Goal: Task Accomplishment & Management: Manage account settings

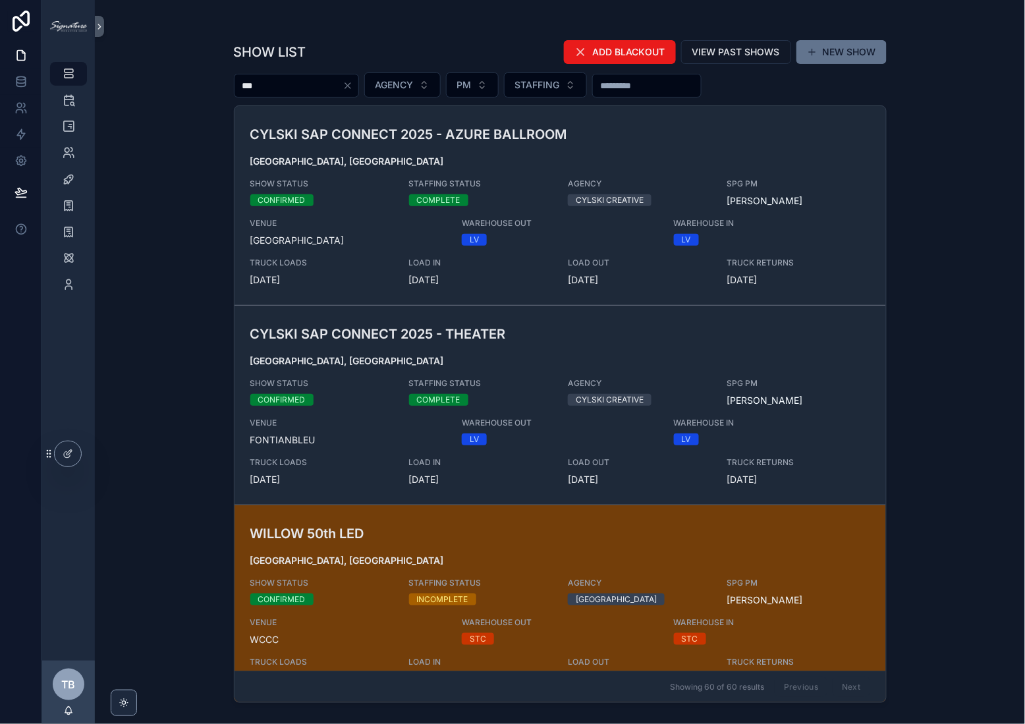
type input "***"
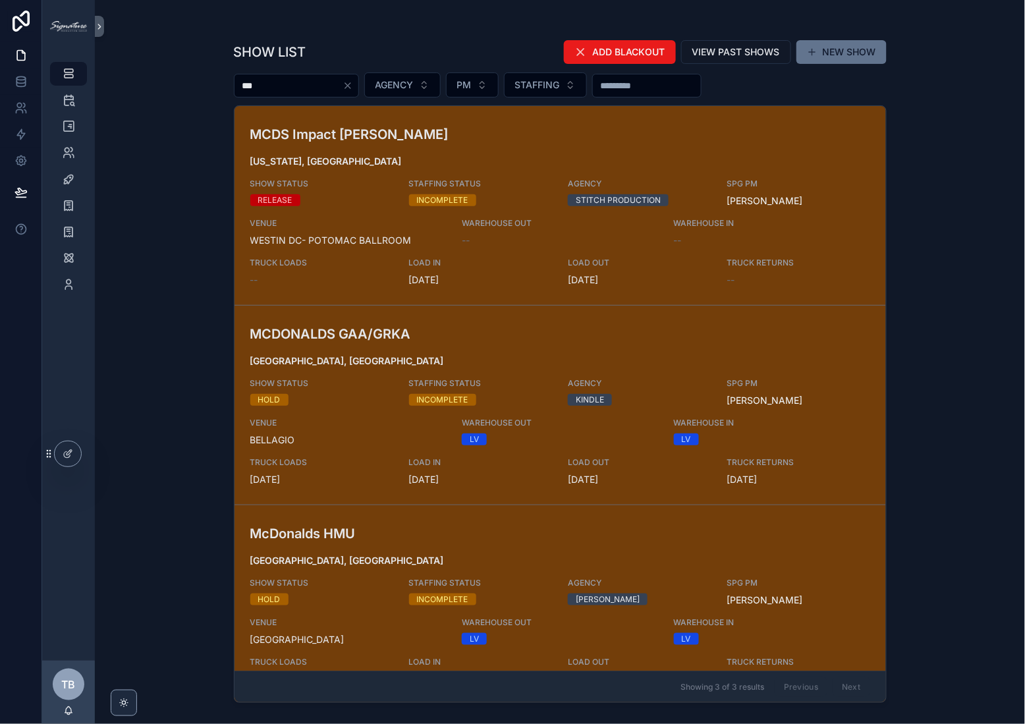
click at [389, 331] on h3 "MCDONALDS GAA/GRKA" at bounding box center [454, 334] width 408 height 20
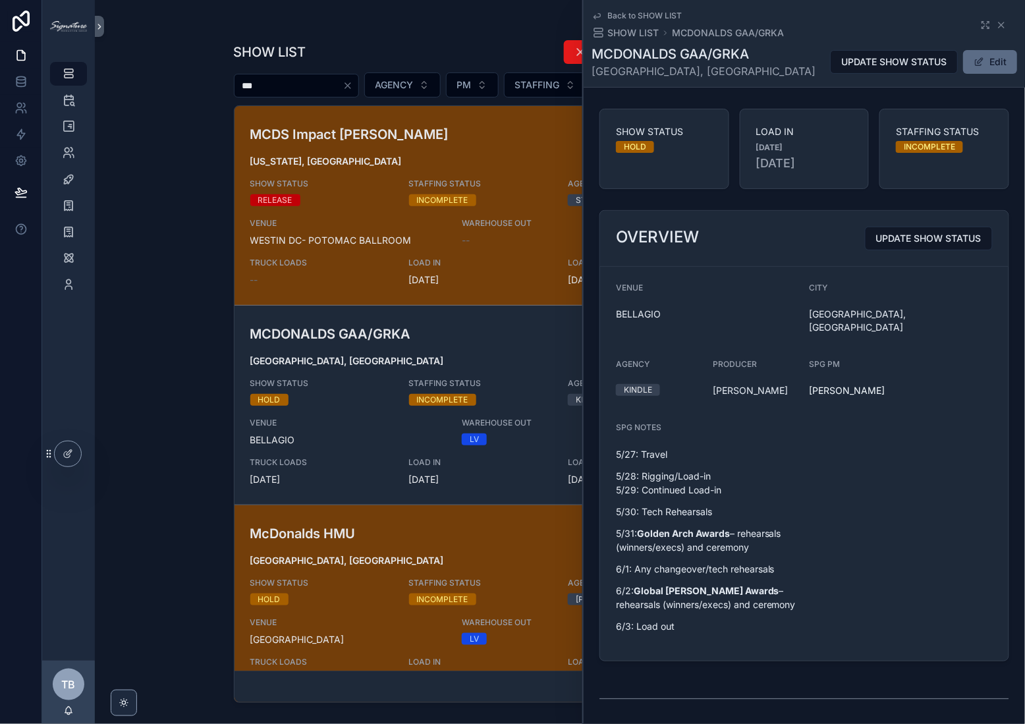
click at [989, 70] on button "Edit" at bounding box center [990, 62] width 54 height 24
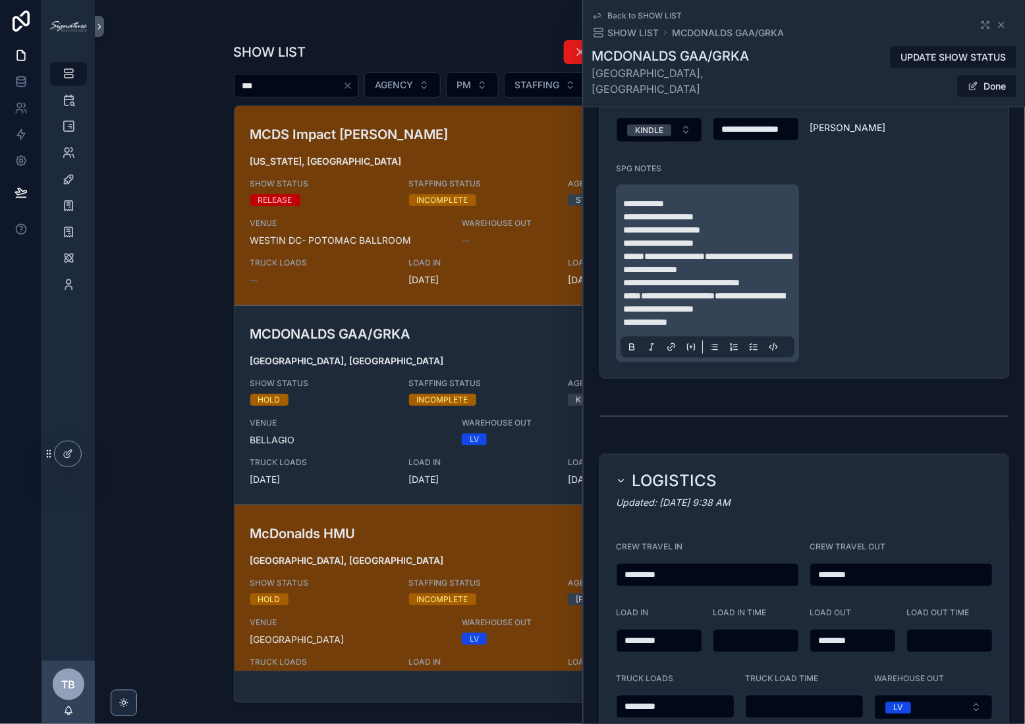
scroll to position [377, 0]
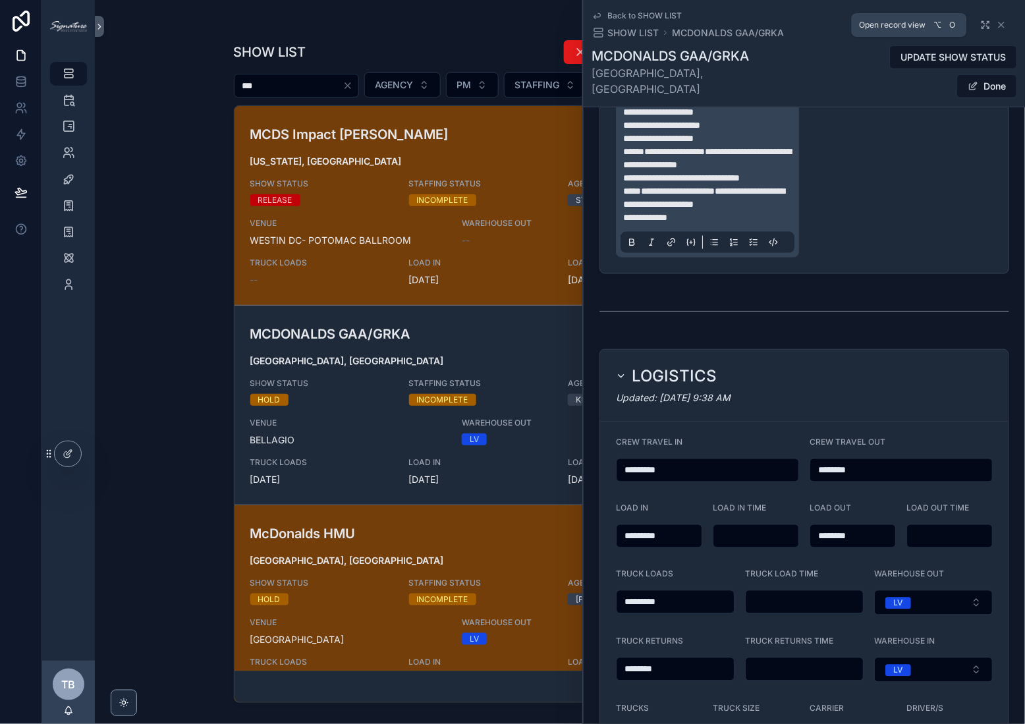
click at [980, 24] on icon "scrollable content" at bounding box center [985, 25] width 11 height 11
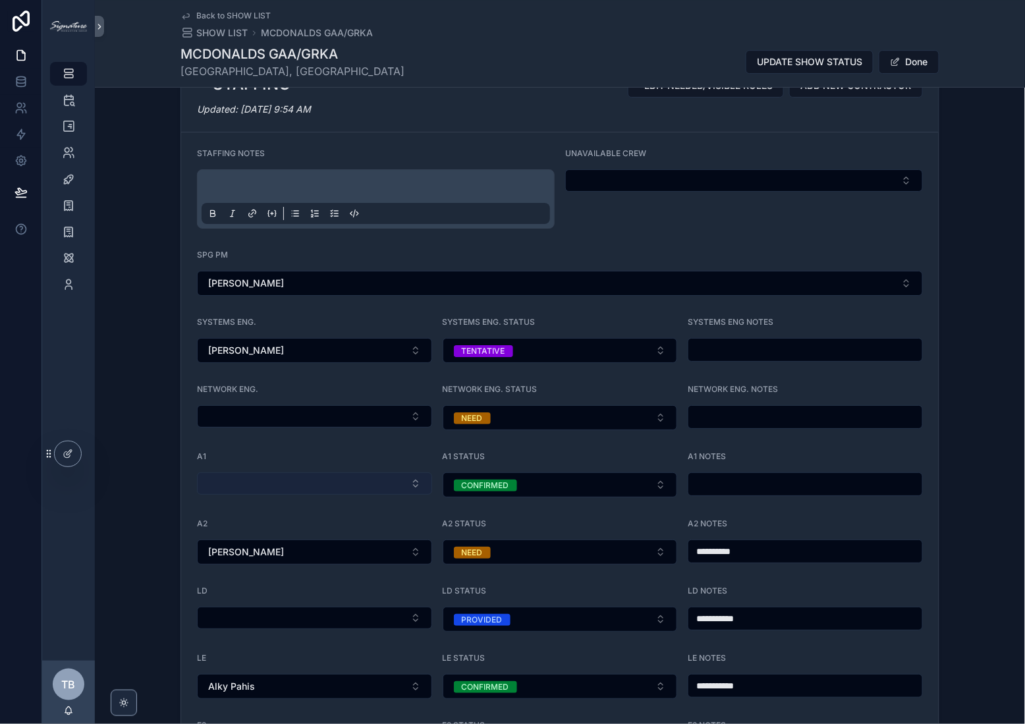
scroll to position [1311, 0]
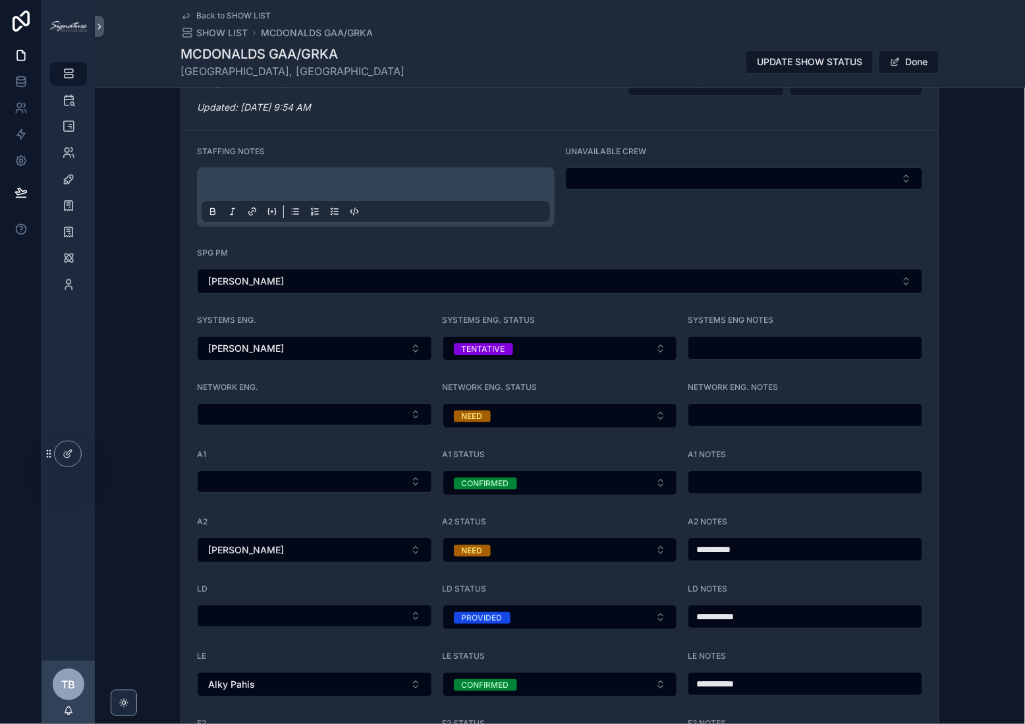
click at [733, 473] on input "scrollable content" at bounding box center [805, 482] width 234 height 18
type input "**********"
click at [525, 473] on button "CONFIRMED" at bounding box center [559, 482] width 235 height 25
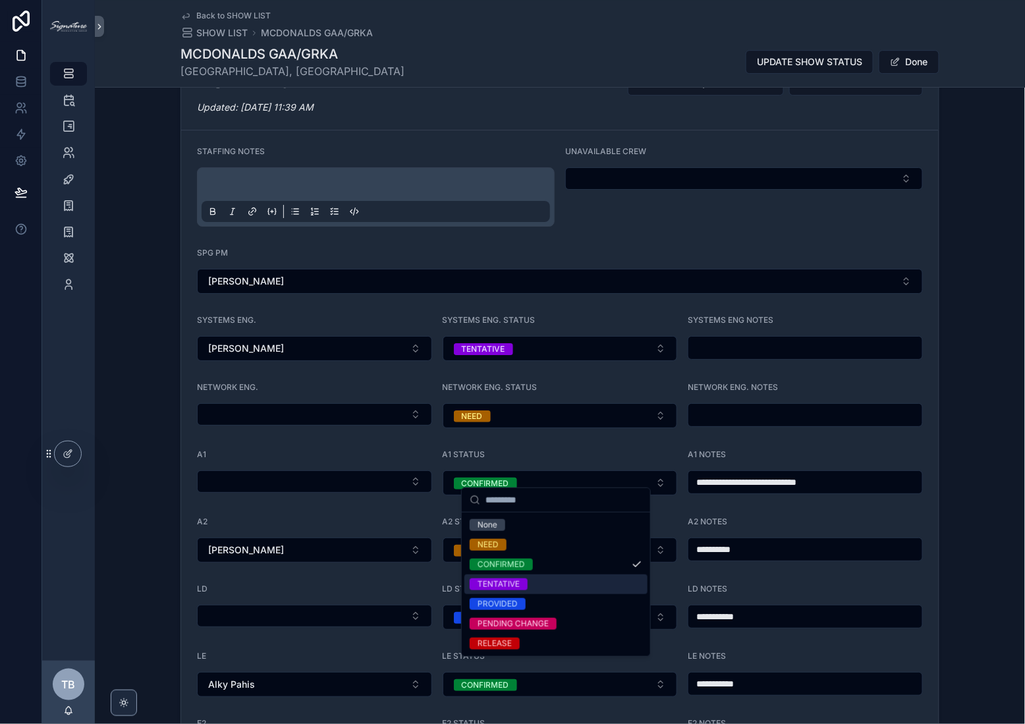
click at [510, 586] on div "TENTATIVE" at bounding box center [498, 584] width 42 height 12
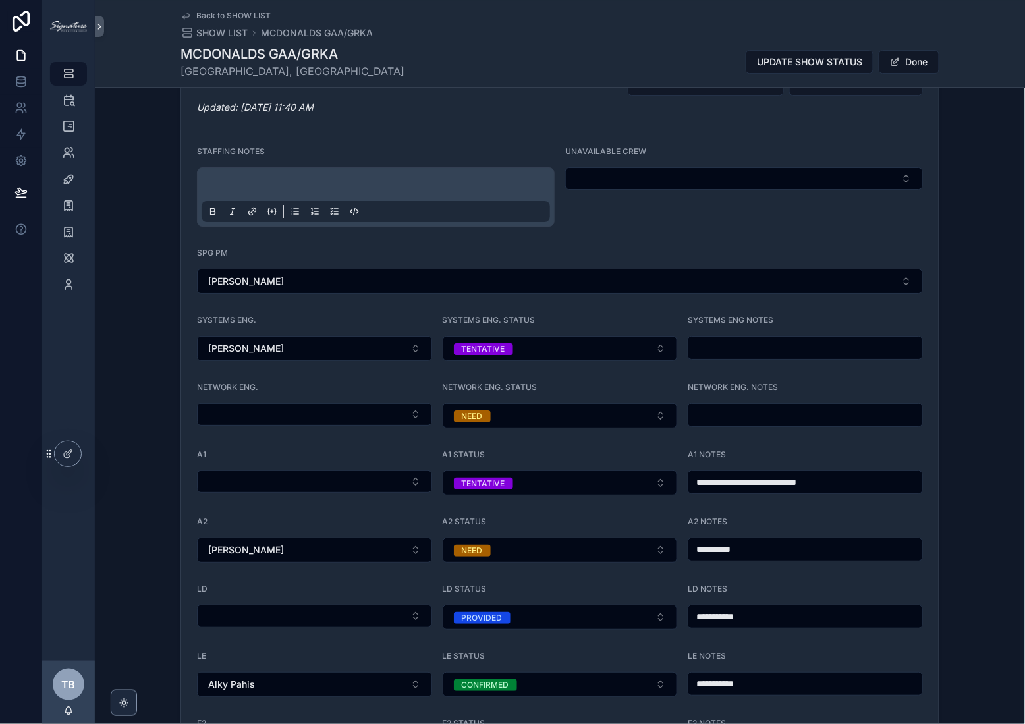
click at [542, 321] on div "SYSTEMS ENG. STATUS TENTATIVE" at bounding box center [559, 338] width 235 height 46
click at [535, 340] on button "TENTATIVE" at bounding box center [559, 348] width 235 height 25
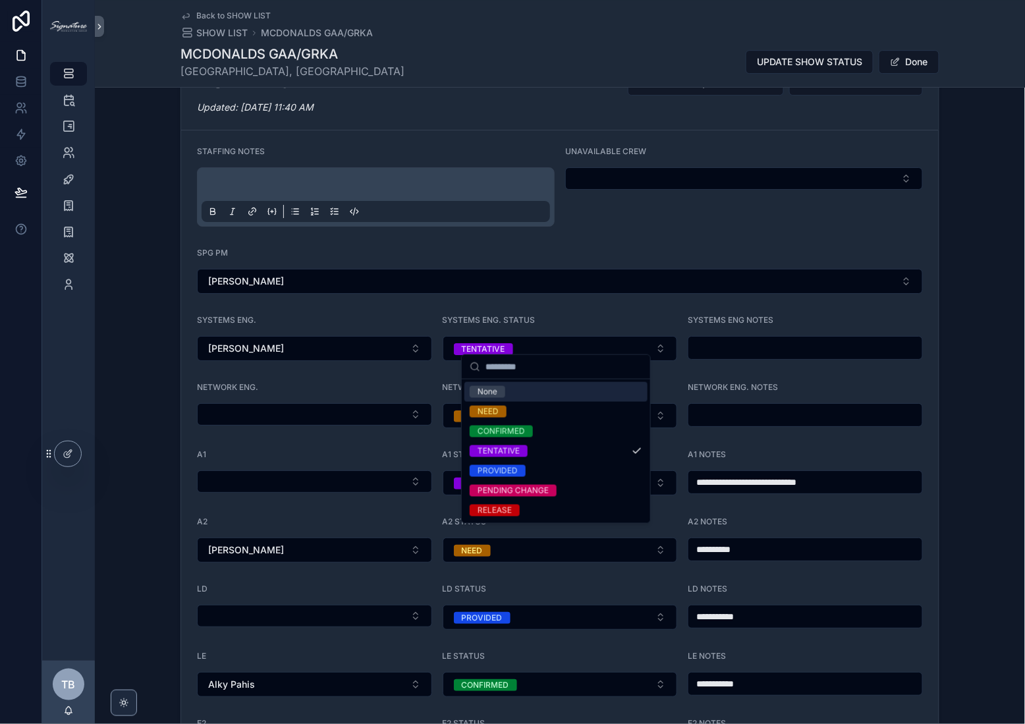
click at [521, 390] on div "None" at bounding box center [555, 392] width 183 height 20
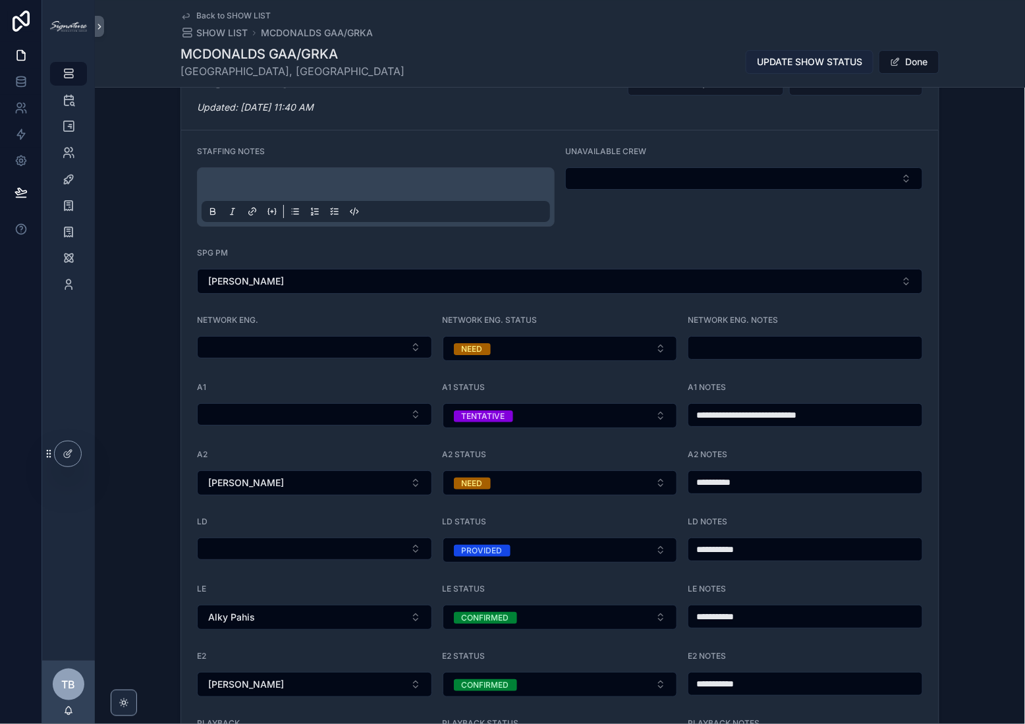
click at [813, 59] on span "UPDATE SHOW STATUS" at bounding box center [809, 61] width 105 height 13
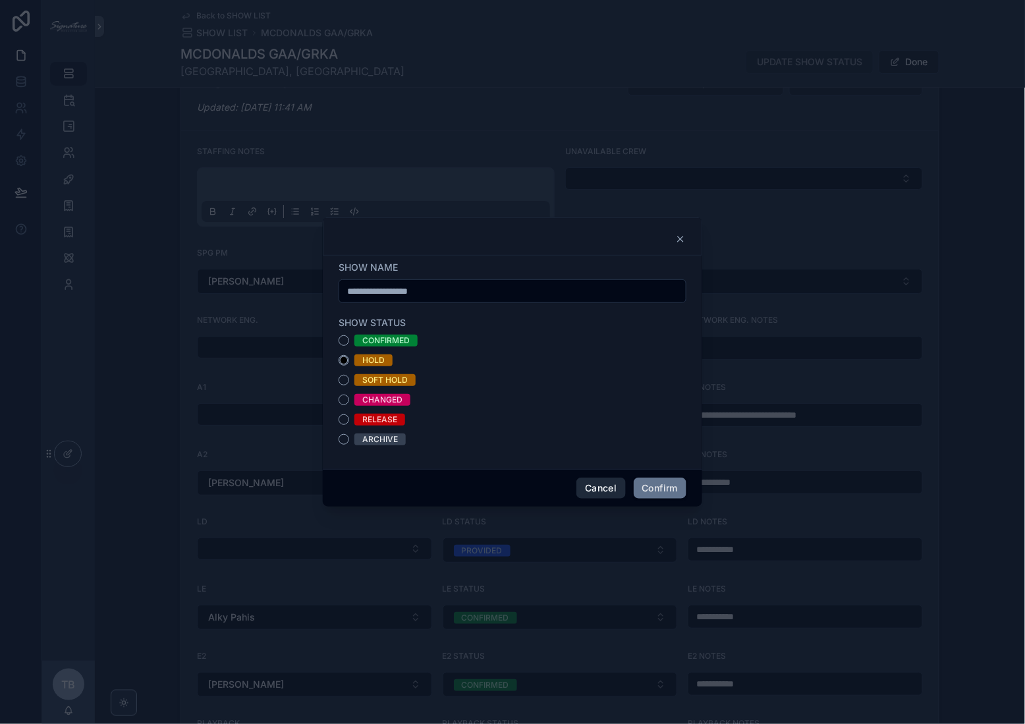
click at [608, 486] on button "Cancel" at bounding box center [600, 487] width 49 height 21
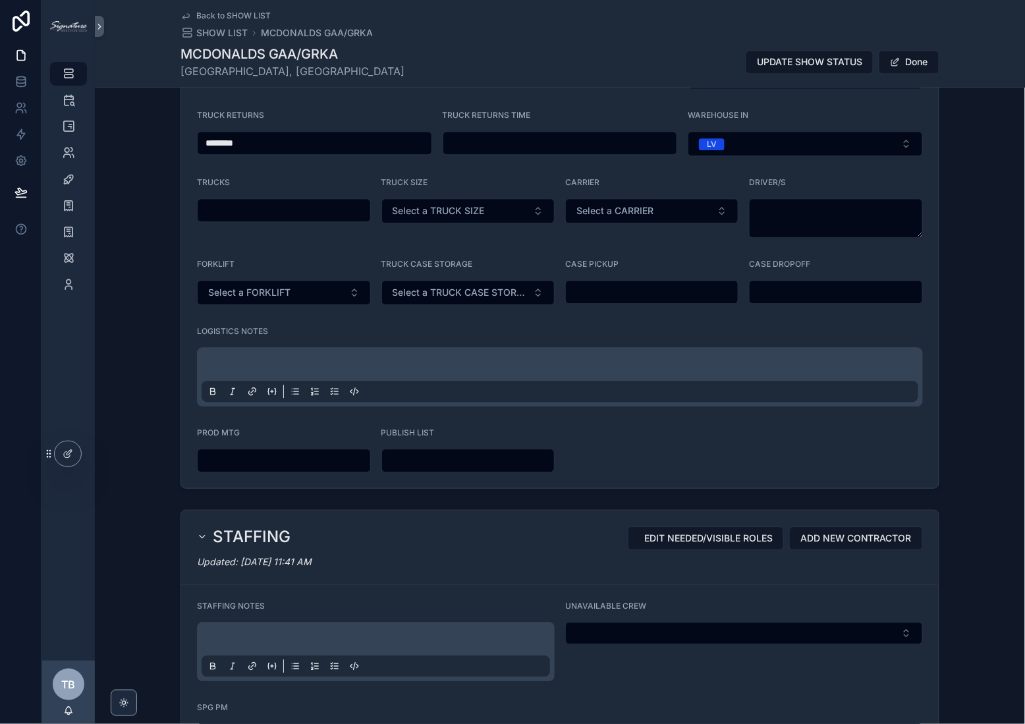
scroll to position [886, 0]
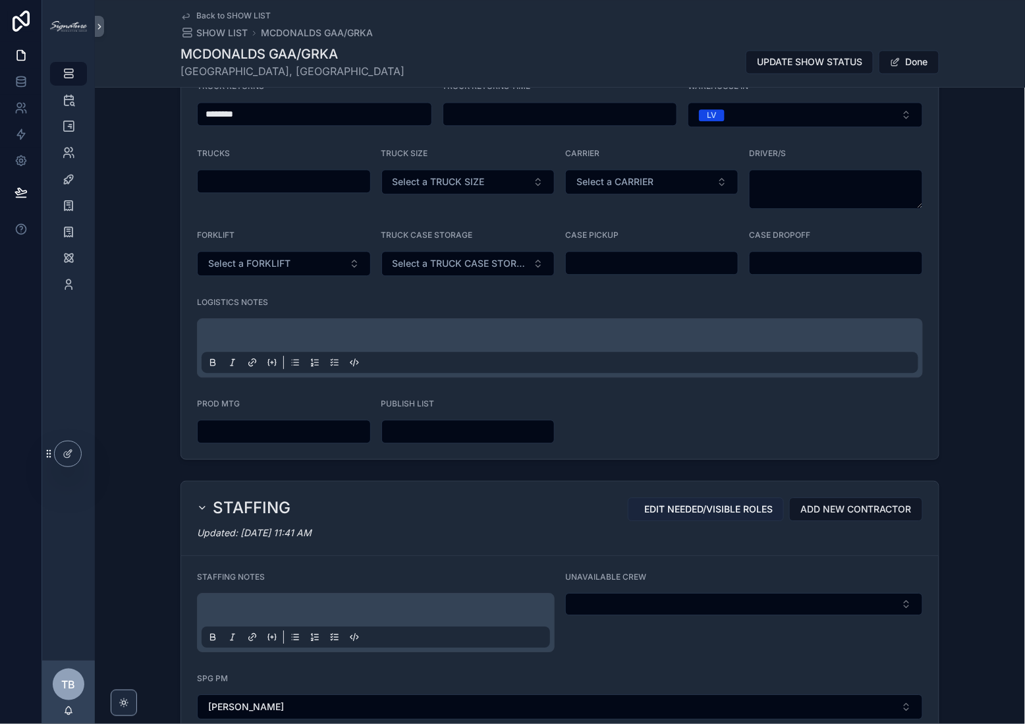
click at [714, 502] on span "EDIT NEEDED/VISIBLE ROLES" at bounding box center [708, 508] width 128 height 13
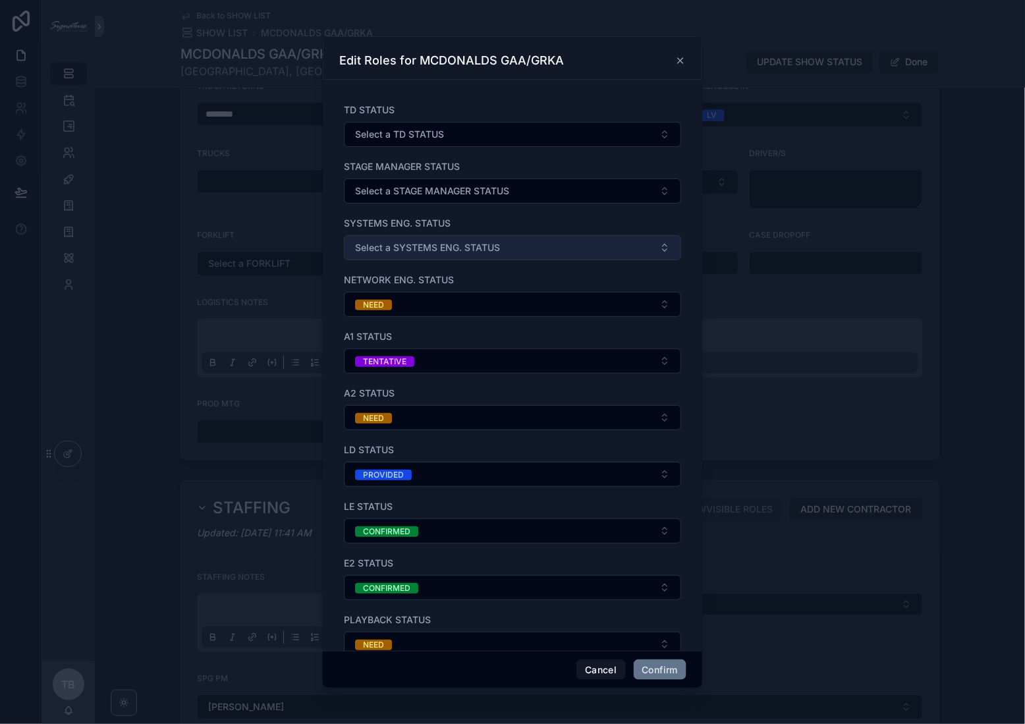
click at [410, 251] on span "Select a SYSTEMS ENG. STATUS" at bounding box center [427, 247] width 145 height 13
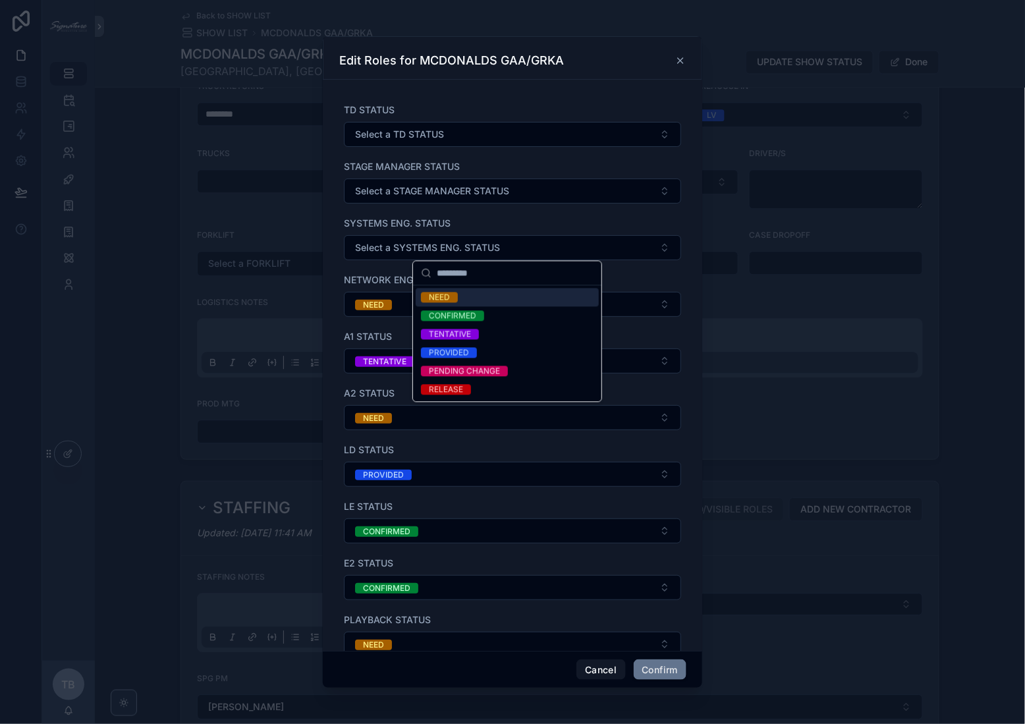
click at [439, 297] on div "NEED" at bounding box center [439, 297] width 21 height 11
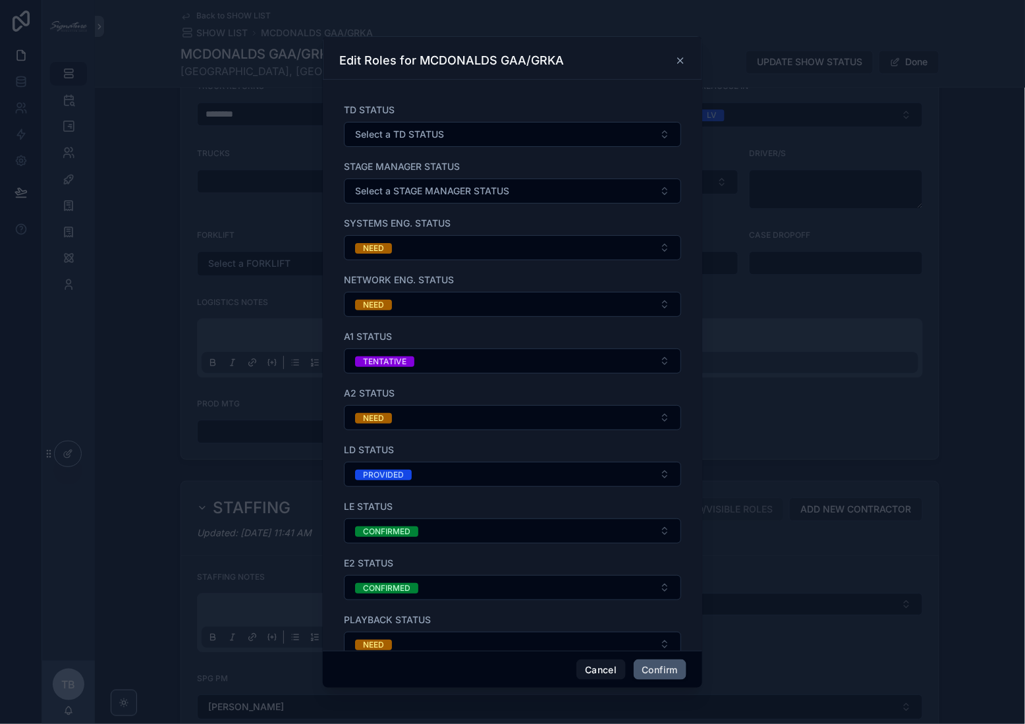
click at [651, 666] on button "Confirm" at bounding box center [659, 669] width 53 height 21
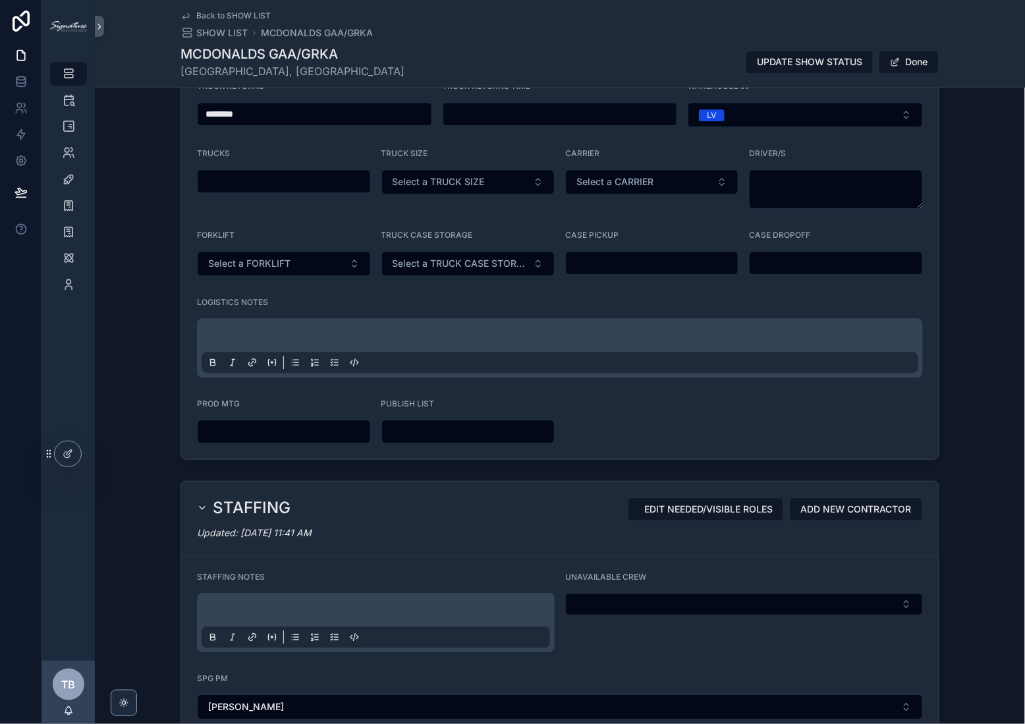
scroll to position [1313, 0]
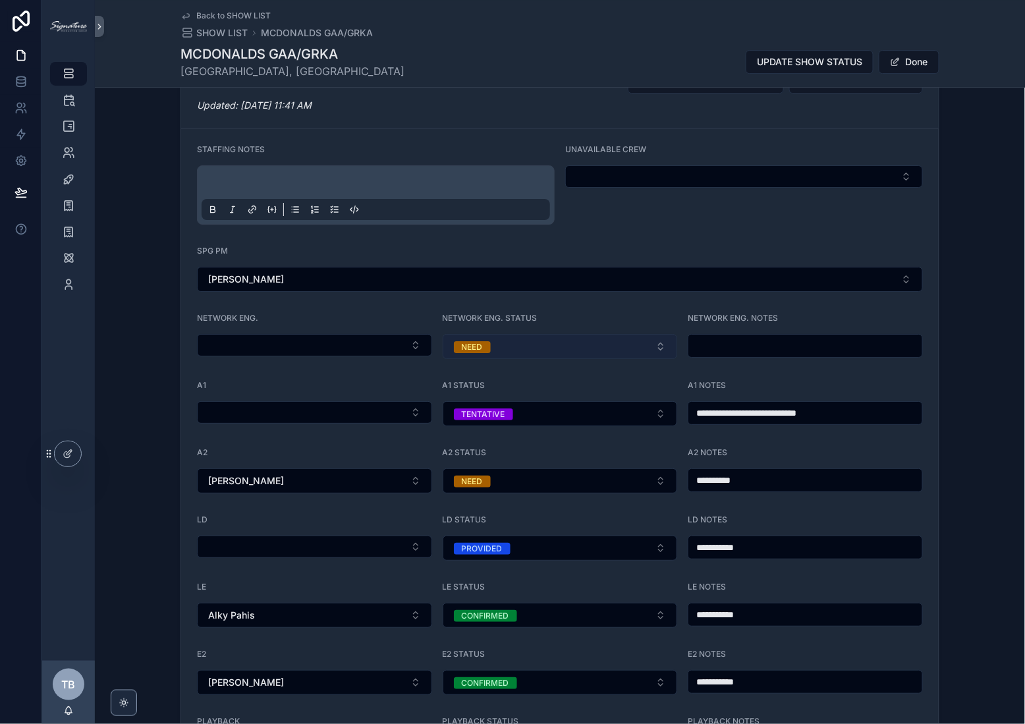
click at [615, 335] on button "NEED" at bounding box center [559, 346] width 235 height 25
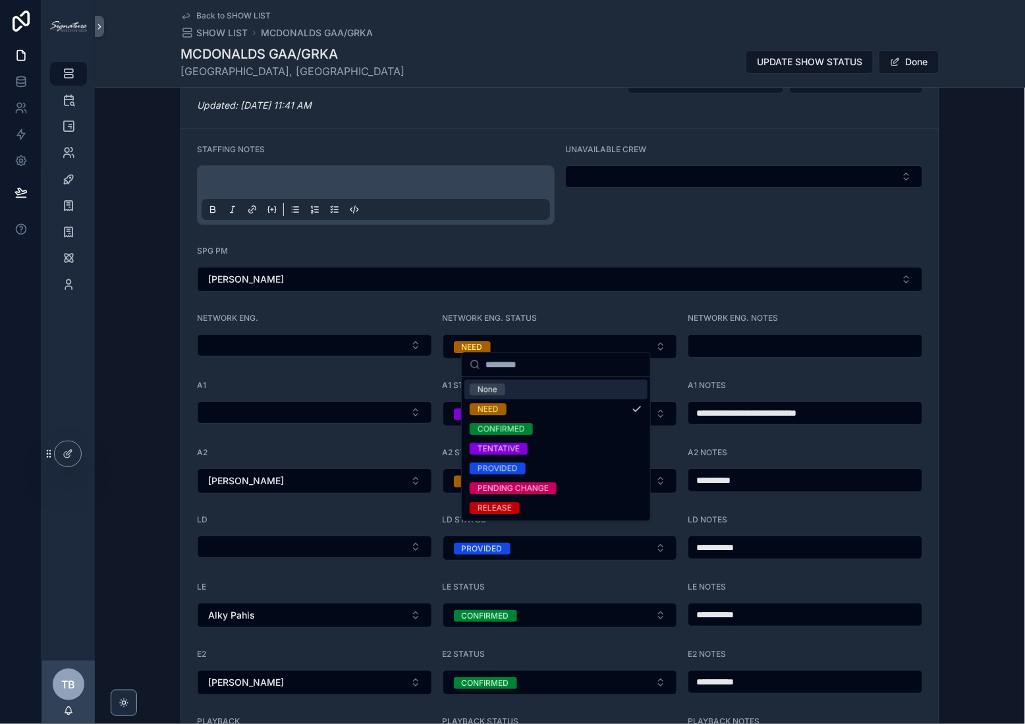
click at [491, 384] on div "None" at bounding box center [487, 389] width 20 height 12
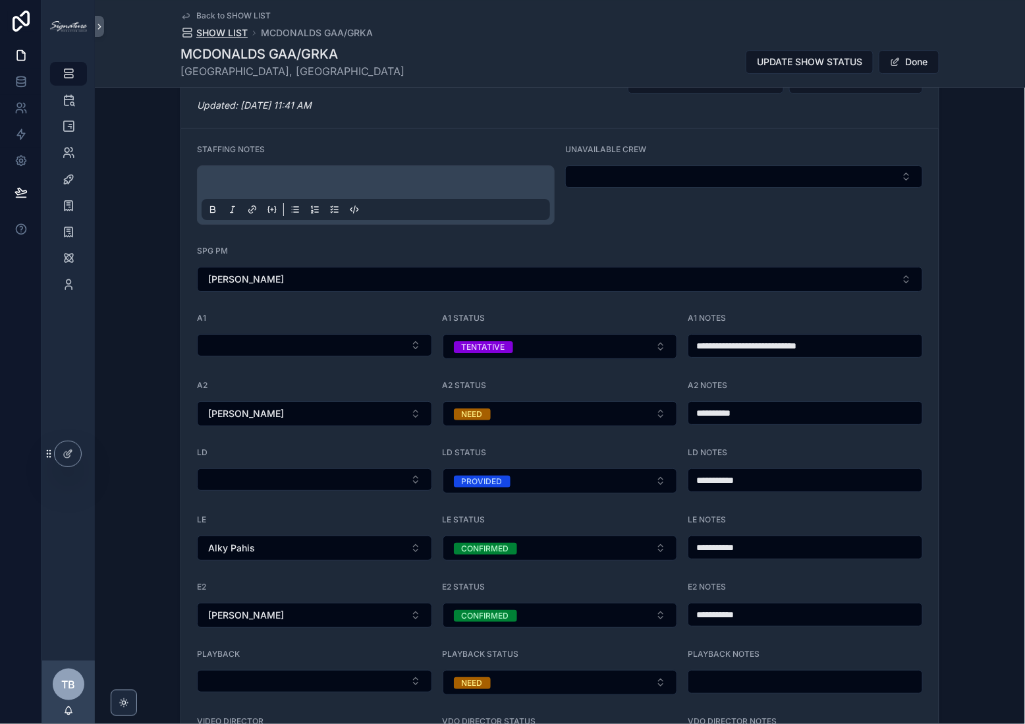
click at [229, 31] on span "SHOW LIST" at bounding box center [221, 32] width 51 height 13
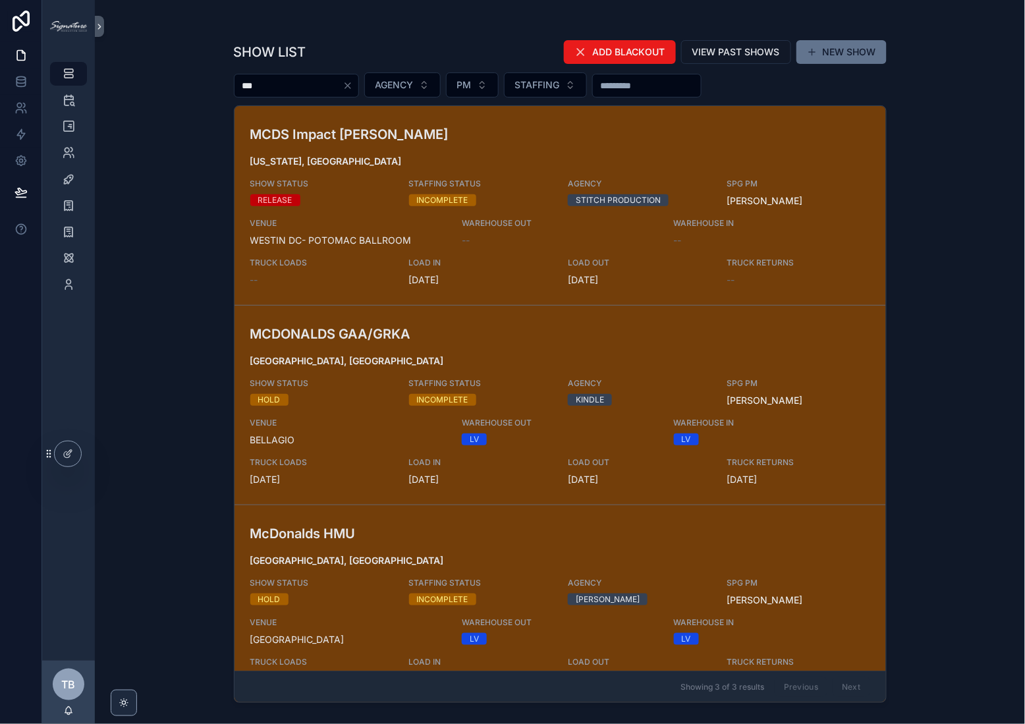
click at [350, 566] on div "McDonalds [GEOGRAPHIC_DATA], [GEOGRAPHIC_DATA] SHOW STATUS HOLD STAFFING STATUS…" at bounding box center [560, 604] width 620 height 162
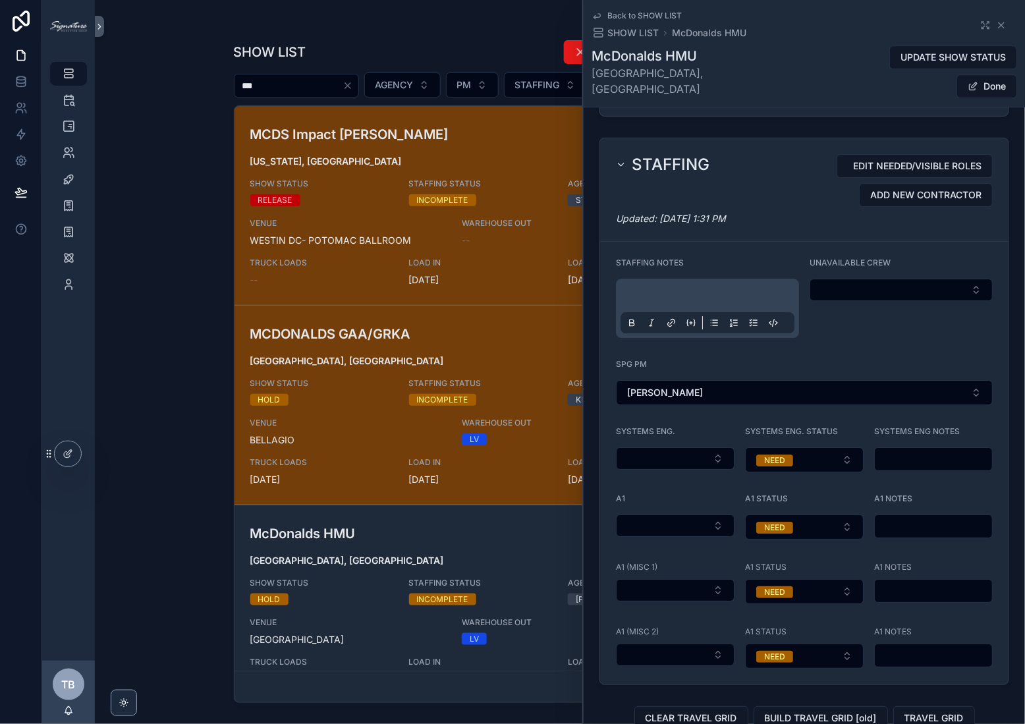
scroll to position [1206, 0]
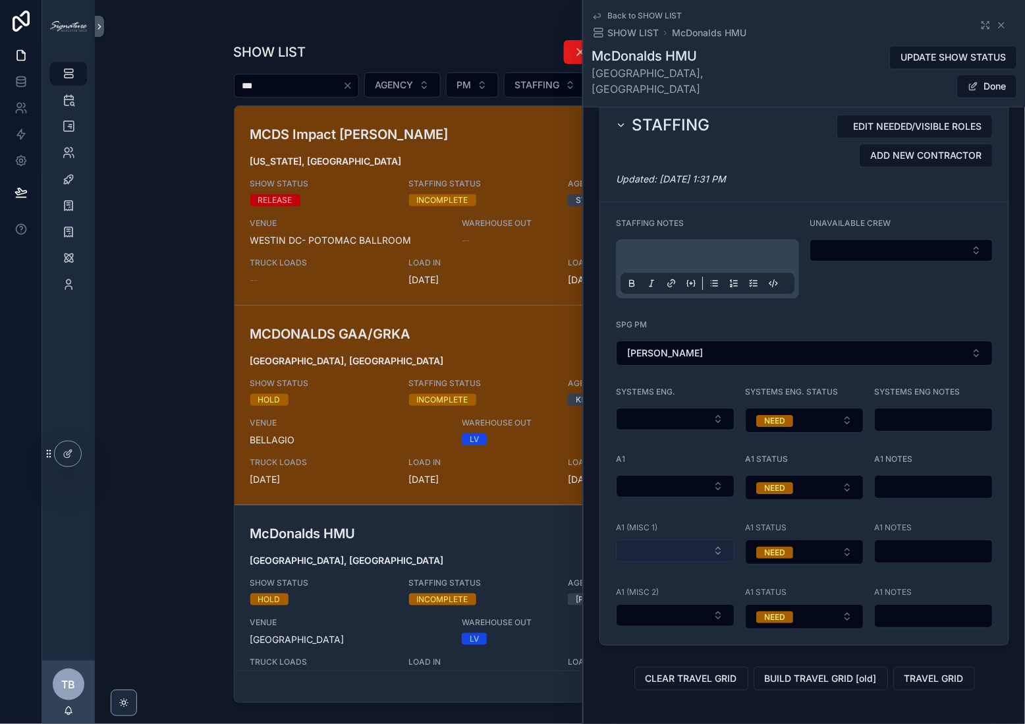
click at [691, 539] on button "Select Button" at bounding box center [675, 550] width 119 height 22
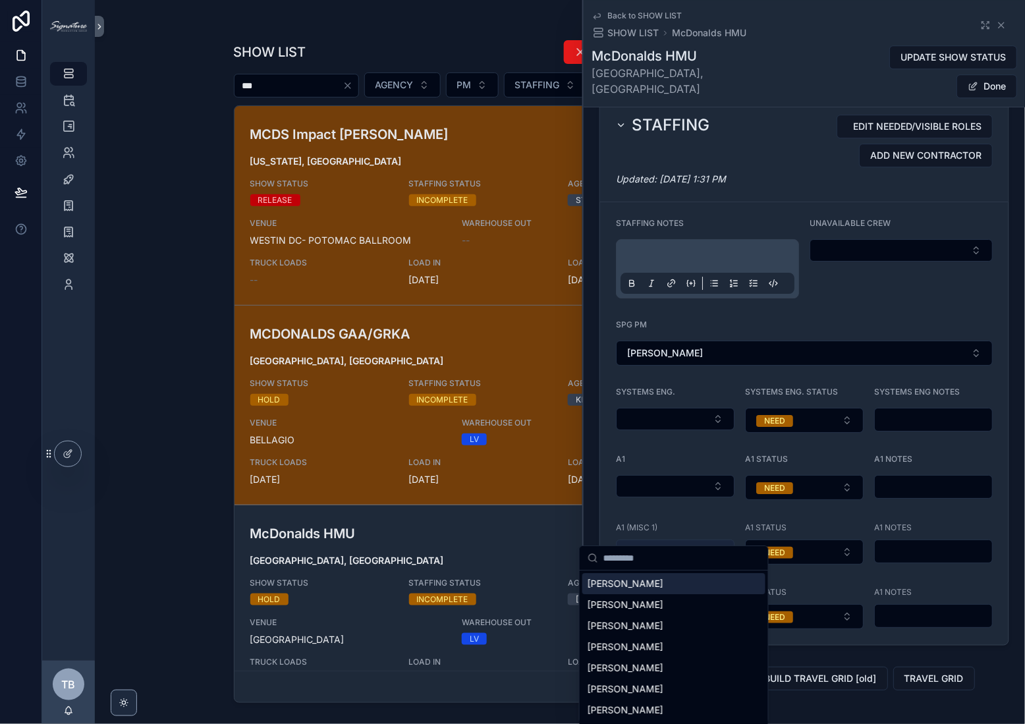
type input "*"
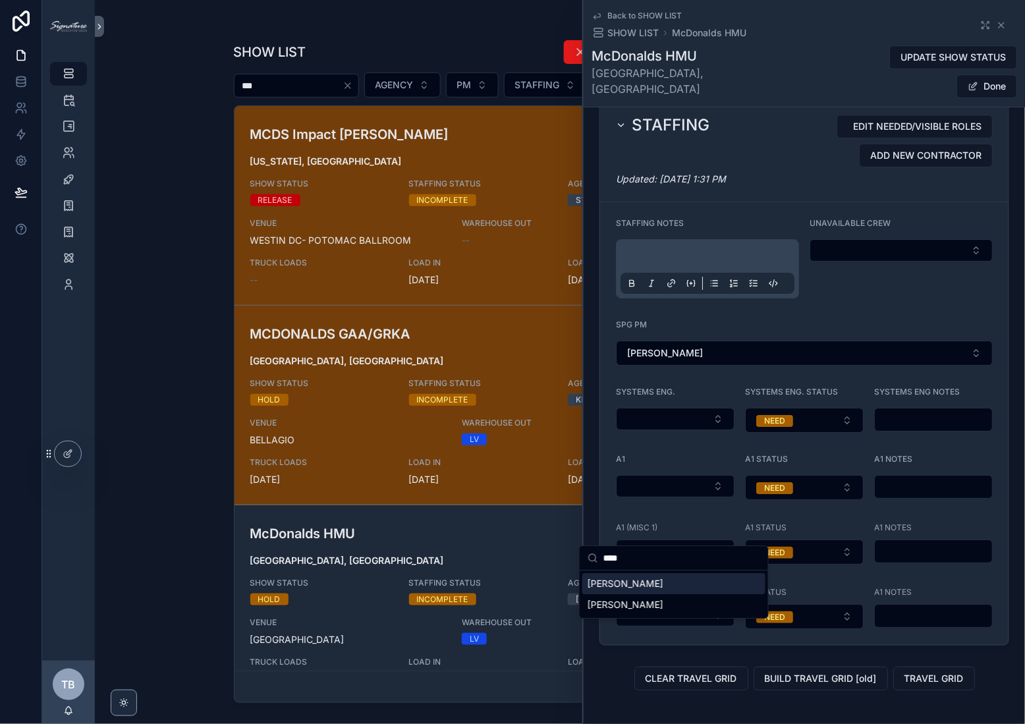
type input "****"
click at [668, 579] on div "[PERSON_NAME]" at bounding box center [673, 583] width 183 height 21
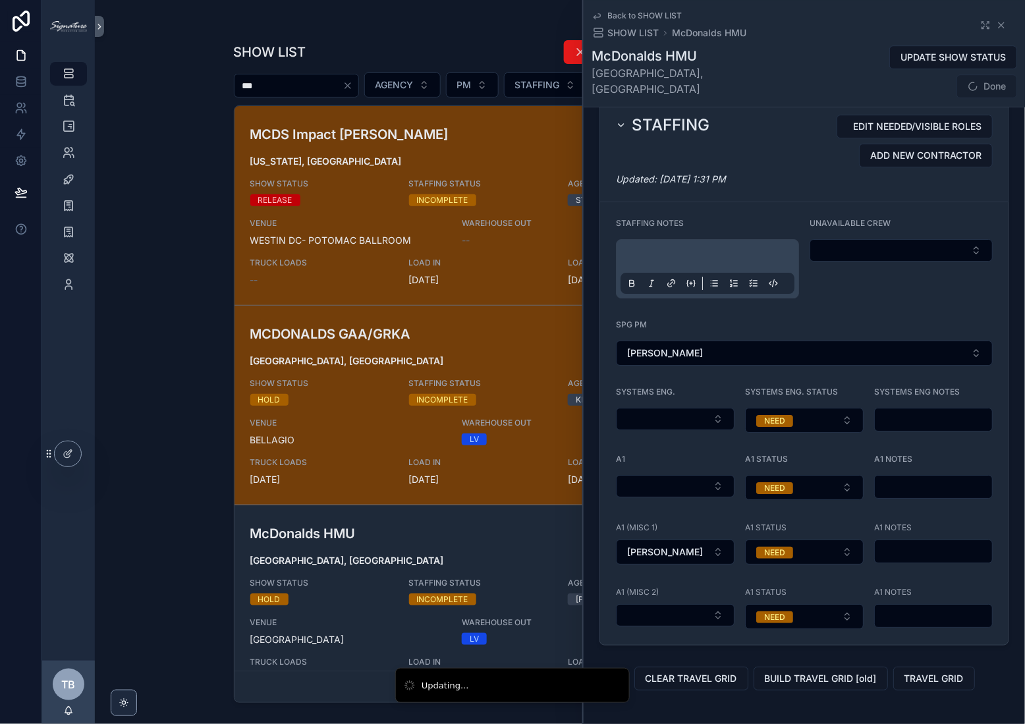
click at [906, 542] on input "scrollable content" at bounding box center [932, 551] width 117 height 18
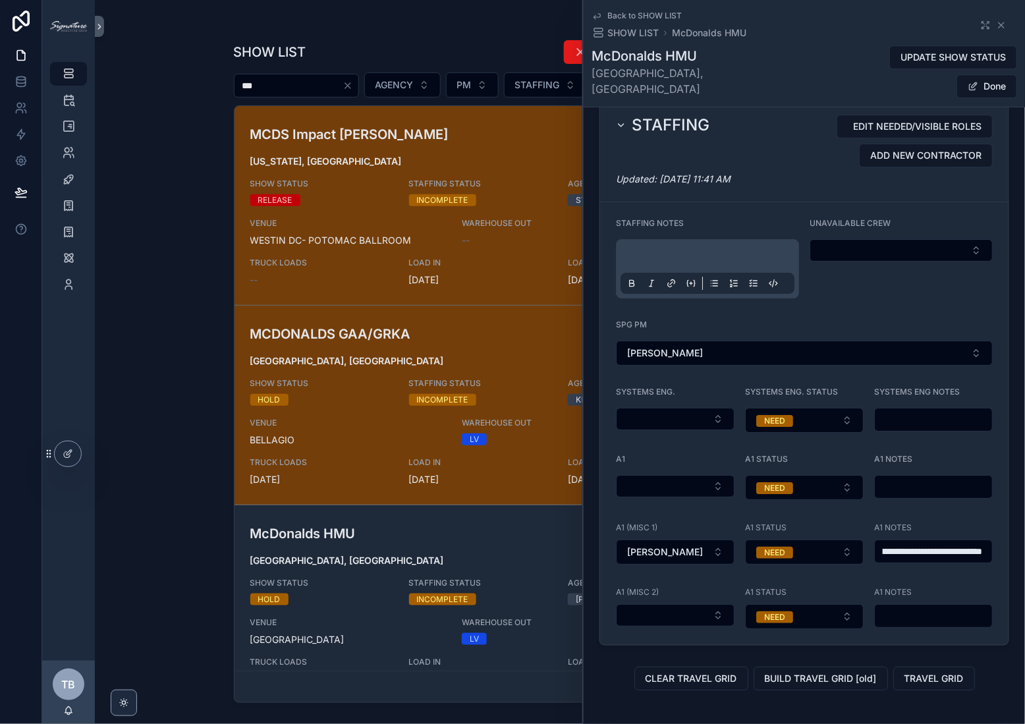
scroll to position [0, 54]
type input "**********"
click at [979, 74] on span "Done" at bounding box center [986, 86] width 61 height 24
click at [983, 74] on button "Done" at bounding box center [986, 86] width 61 height 24
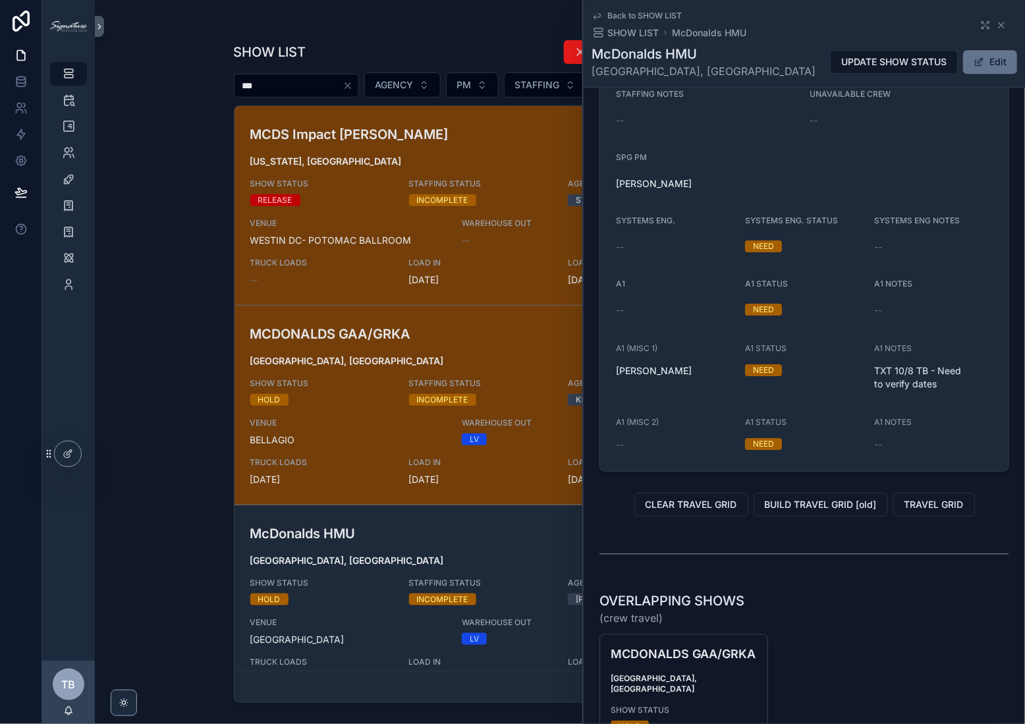
scroll to position [1078, 0]
